Goal: Task Accomplishment & Management: Manage account settings

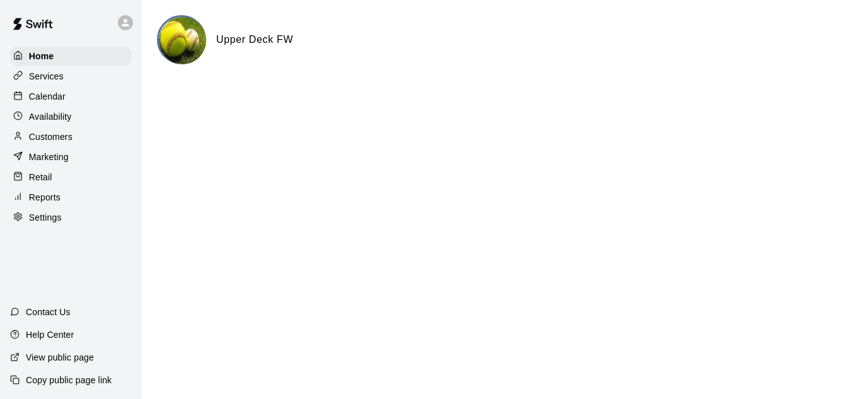
click at [38, 176] on p "Retail" at bounding box center [40, 177] width 23 height 13
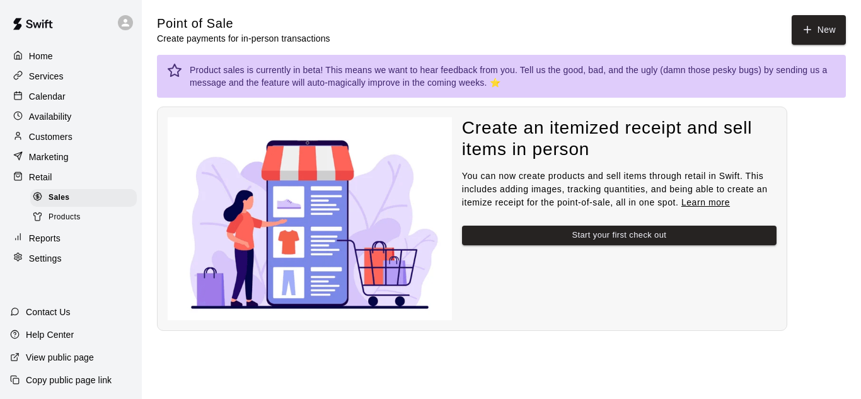
click at [64, 139] on p "Customers" at bounding box center [50, 136] width 43 height 13
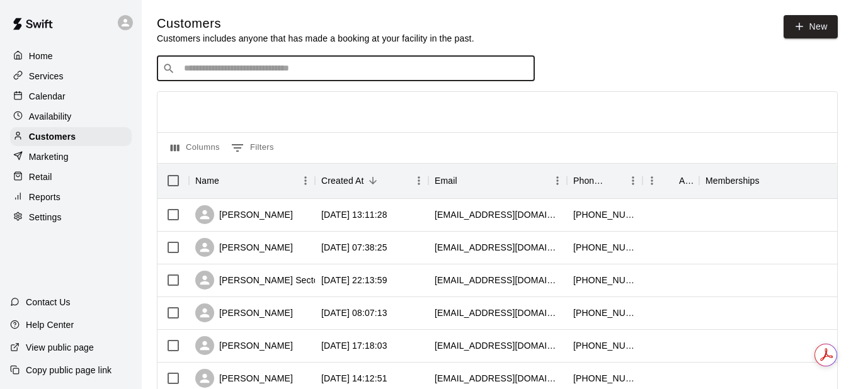
click at [376, 75] on input "Search customers by name or email" at bounding box center [354, 68] width 349 height 13
type input "***"
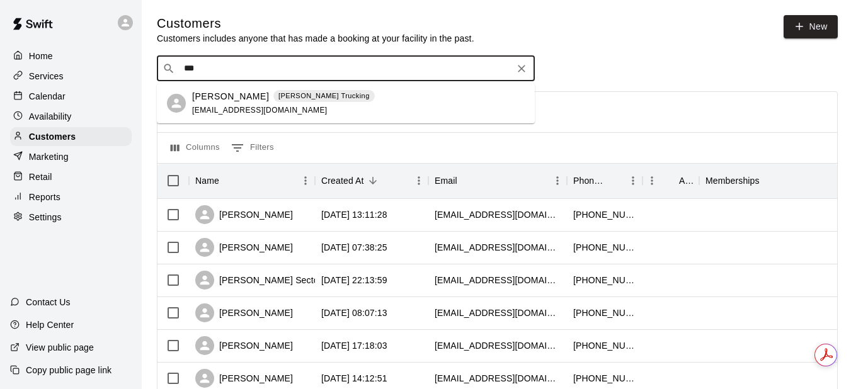
click at [301, 104] on div "[PERSON_NAME] Trucking [EMAIL_ADDRESS][DOMAIN_NAME]" at bounding box center [283, 103] width 183 height 27
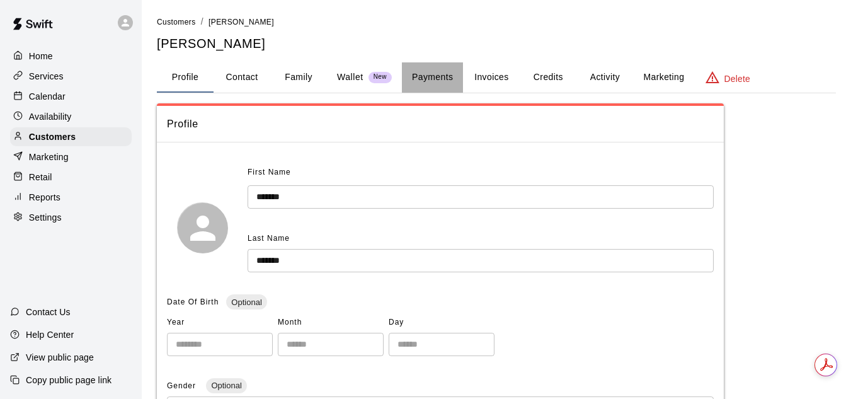
click at [444, 79] on button "Payments" at bounding box center [432, 77] width 61 height 30
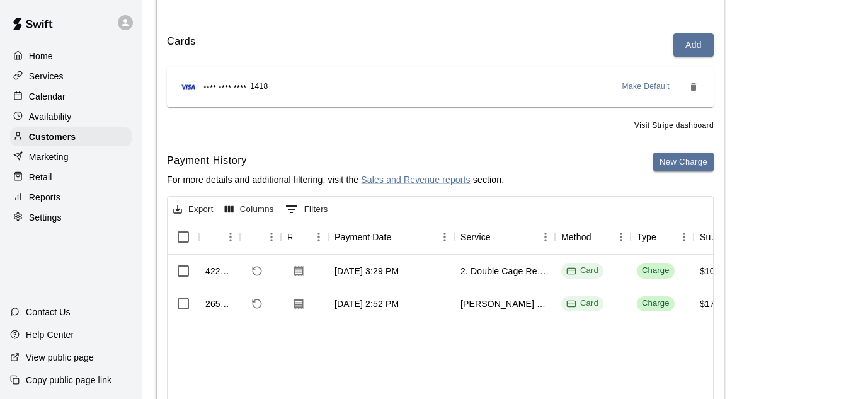
scroll to position [127, 0]
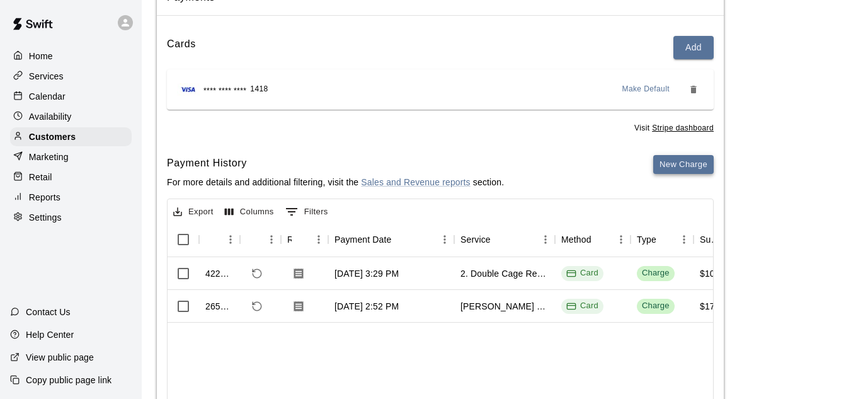
click at [694, 166] on button "New Charge" at bounding box center [683, 165] width 60 height 20
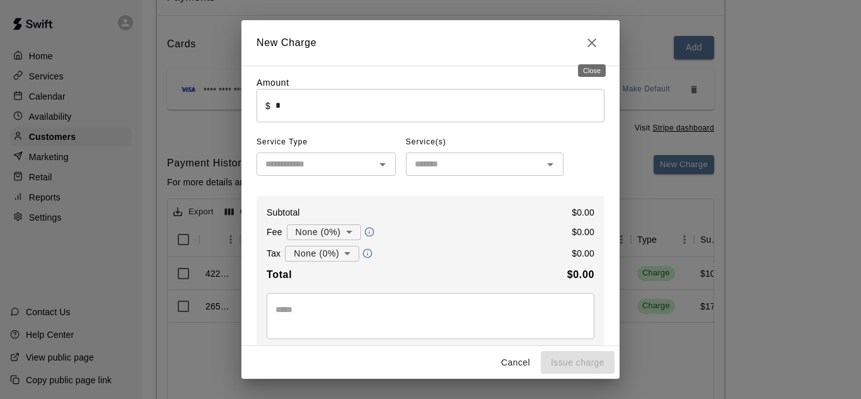
click at [593, 40] on icon "Close" at bounding box center [591, 42] width 15 height 15
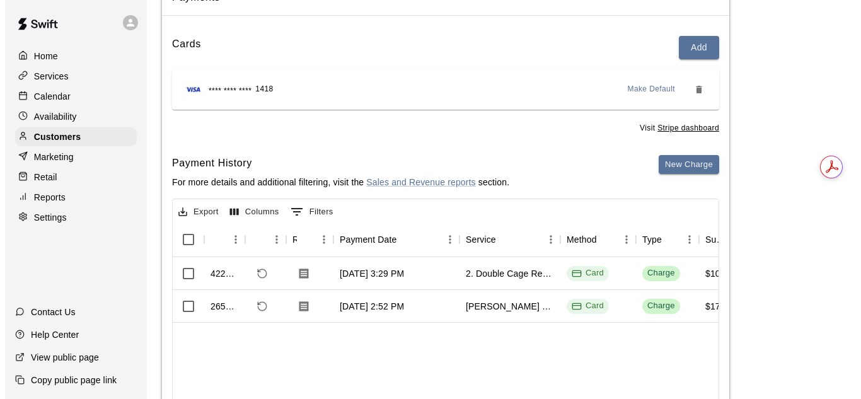
scroll to position [0, 0]
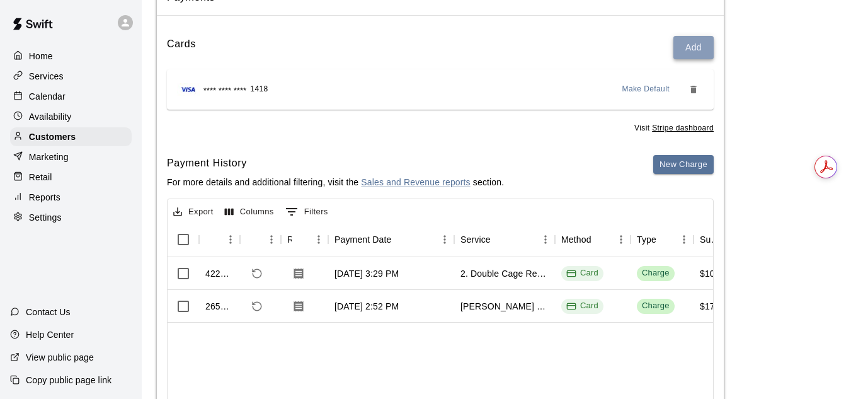
click at [694, 46] on button "Add" at bounding box center [694, 47] width 40 height 23
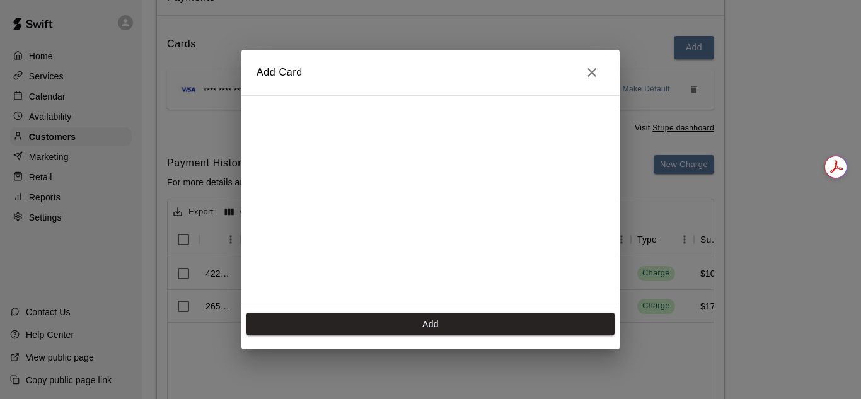
scroll to position [251, 0]
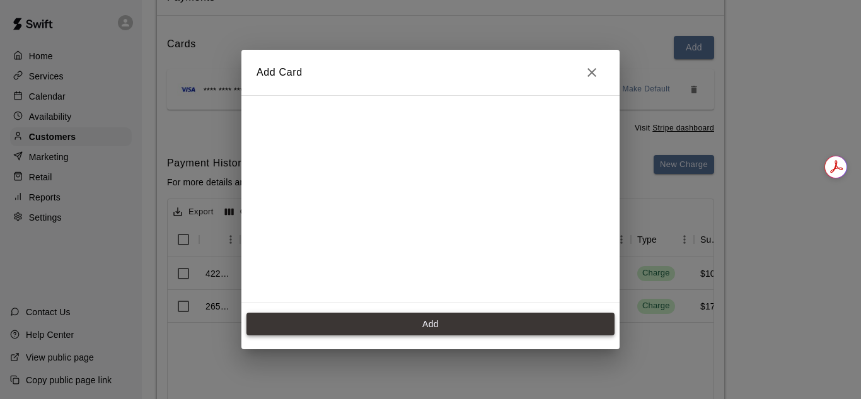
click at [432, 316] on button "Add" at bounding box center [430, 324] width 368 height 23
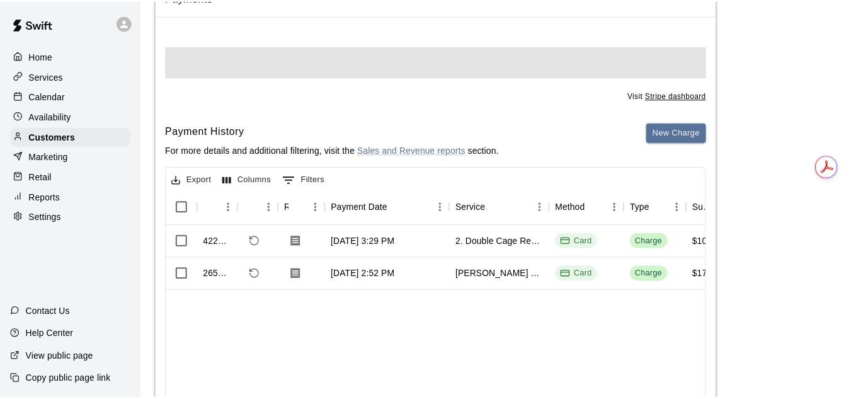
scroll to position [0, 0]
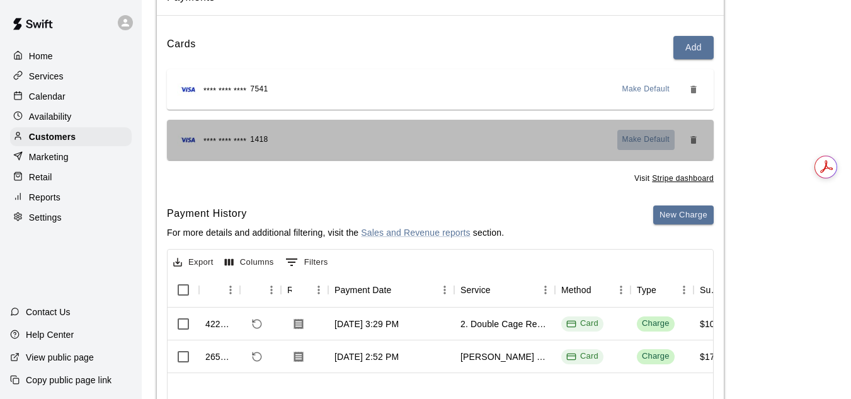
click at [652, 140] on span "Make Default" at bounding box center [647, 140] width 48 height 13
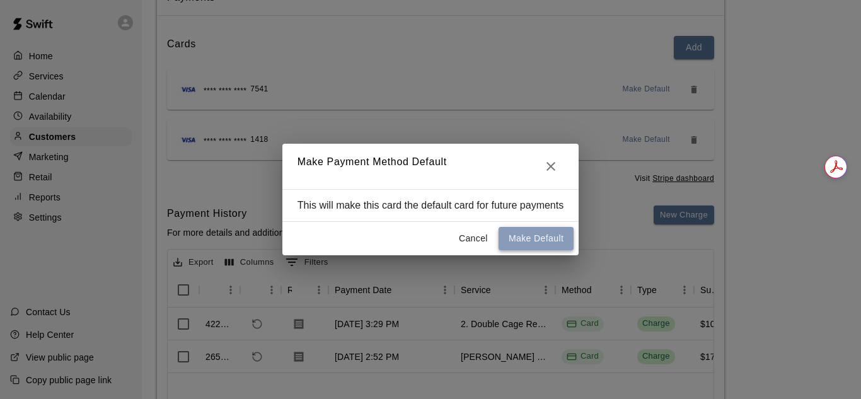
click at [532, 238] on button "Make Default" at bounding box center [535, 238] width 75 height 23
